Goal: Navigation & Orientation: Find specific page/section

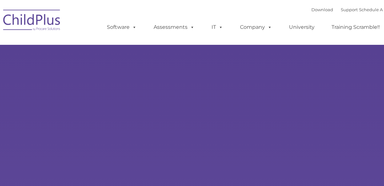
type input ""
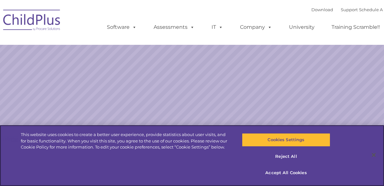
select select "MEDIUM"
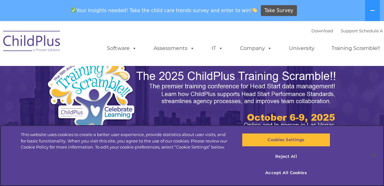
scroll to position [0, 0]
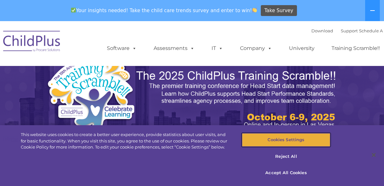
click at [286, 139] on button "Cookies Settings" at bounding box center [286, 139] width 88 height 13
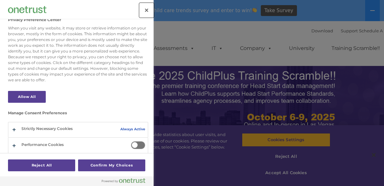
scroll to position [41, 0]
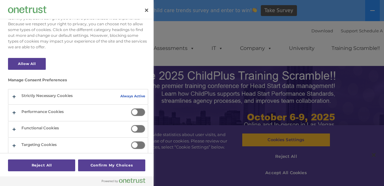
click at [134, 113] on span "Privacy Preference Center" at bounding box center [138, 112] width 14 height 8
click at [131, 108] on input "Performance Cookies" at bounding box center [131, 108] width 0 height 0
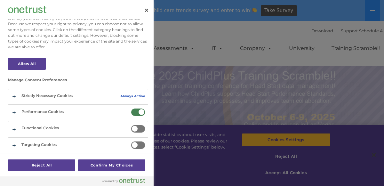
click at [132, 129] on span "Privacy Preference Center" at bounding box center [138, 129] width 14 height 8
click at [131, 125] on input "Functional Cookies" at bounding box center [131, 125] width 0 height 0
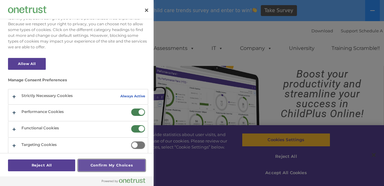
click at [105, 162] on button "Confirm My Choices" at bounding box center [111, 165] width 67 height 12
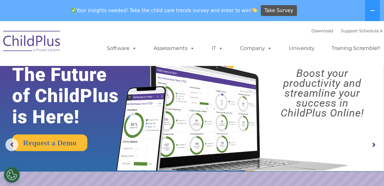
scroll to position [1, 0]
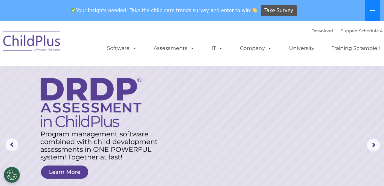
click at [371, 14] on button at bounding box center [372, 10] width 15 height 21
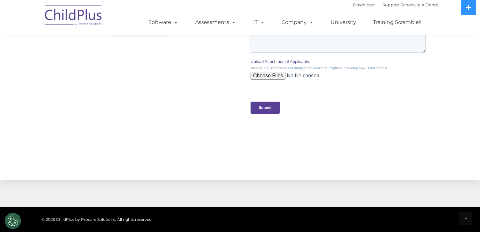
scroll to position [705, 0]
